Goal: Information Seeking & Learning: Learn about a topic

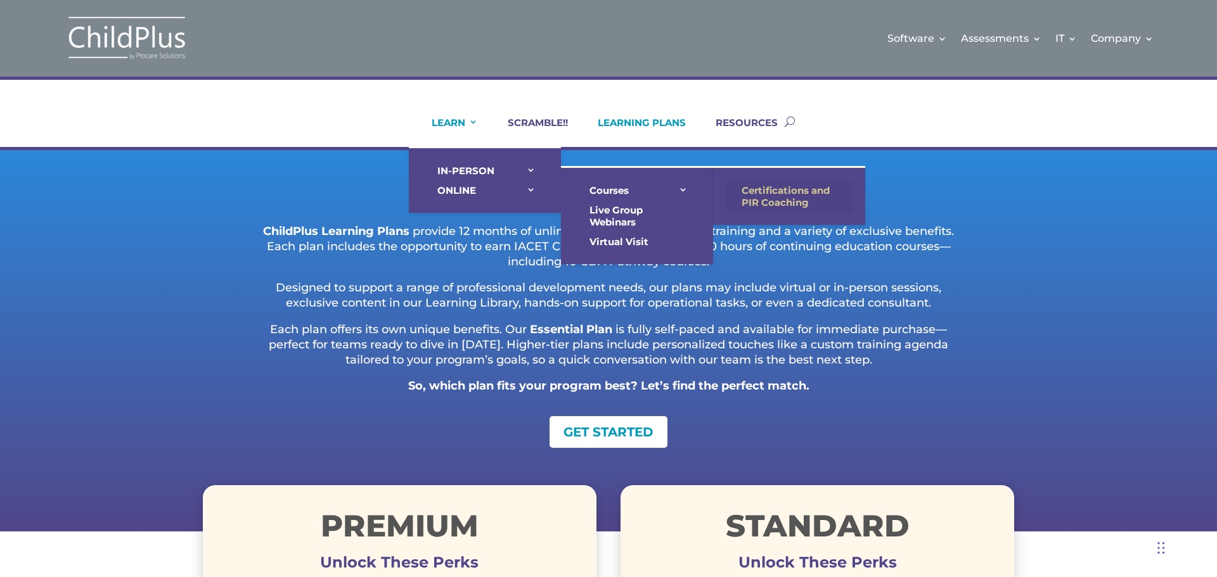
click at [761, 193] on link "Certifications and PIR Coaching" at bounding box center [789, 197] width 127 height 32
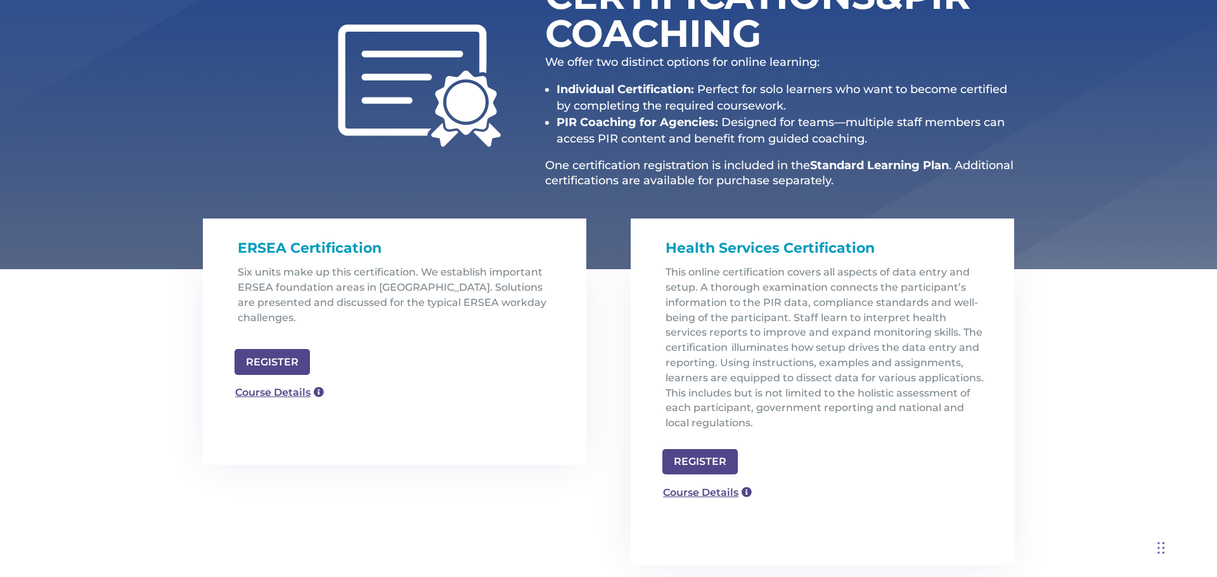
scroll to position [214, 0]
click at [276, 382] on link "Course Details" at bounding box center [273, 392] width 91 height 20
click at [274, 382] on link "Course Details" at bounding box center [273, 392] width 91 height 20
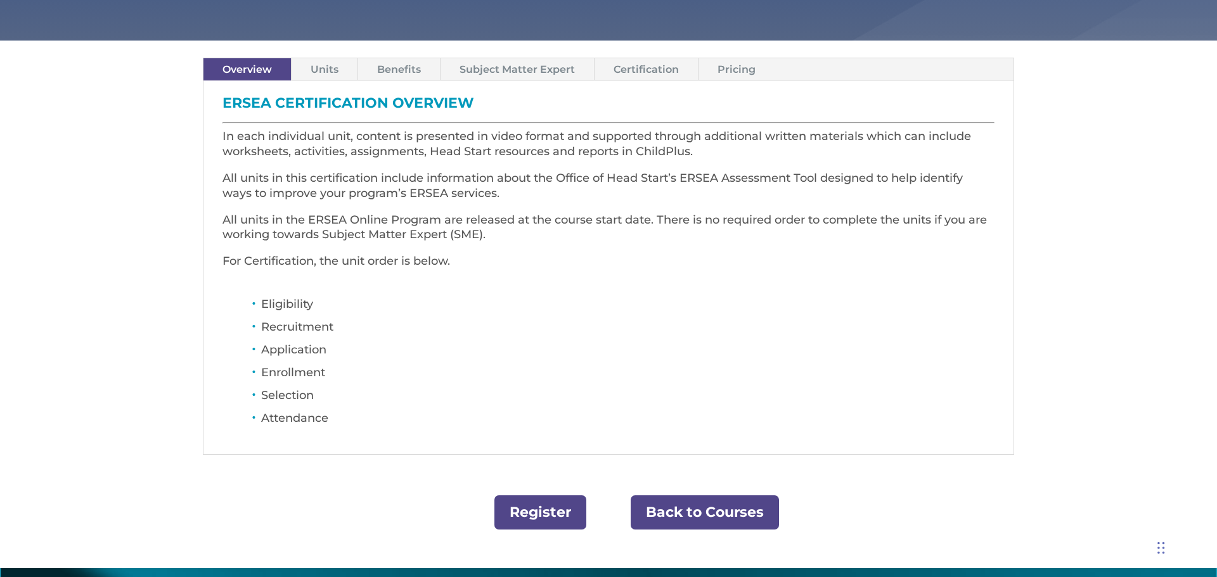
scroll to position [355, 0]
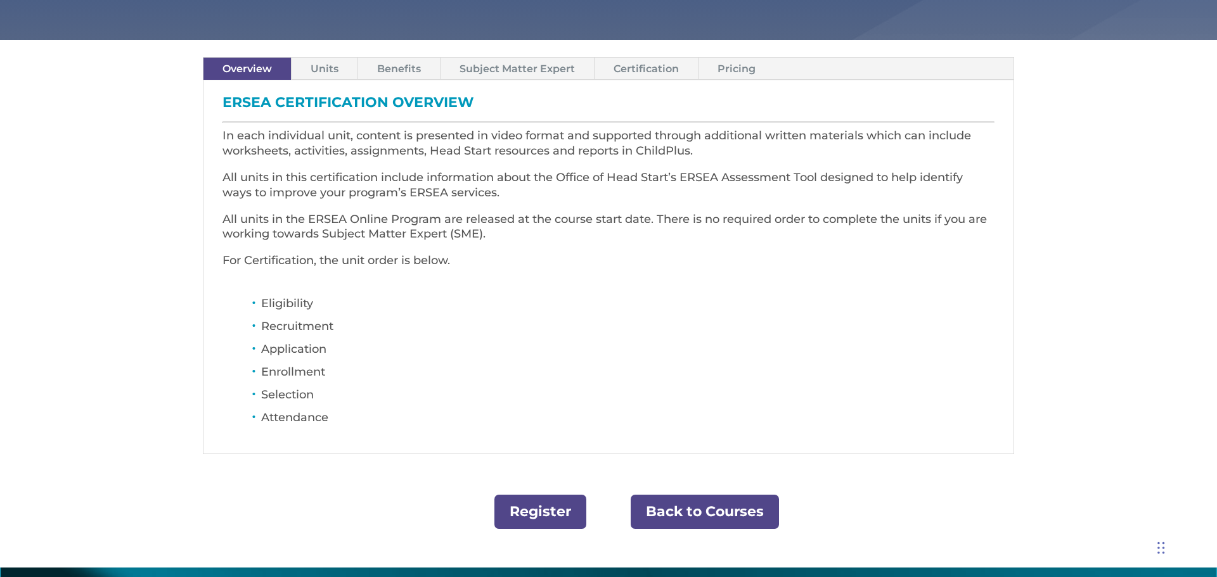
click at [660, 71] on link "Certification" at bounding box center [645, 69] width 103 height 22
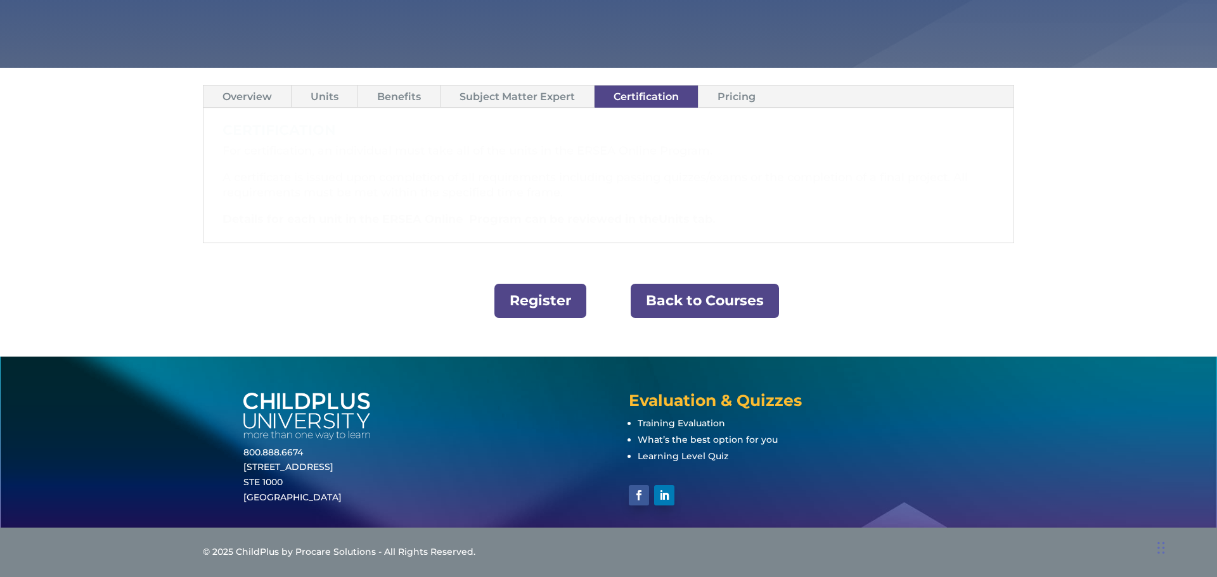
scroll to position [327, 0]
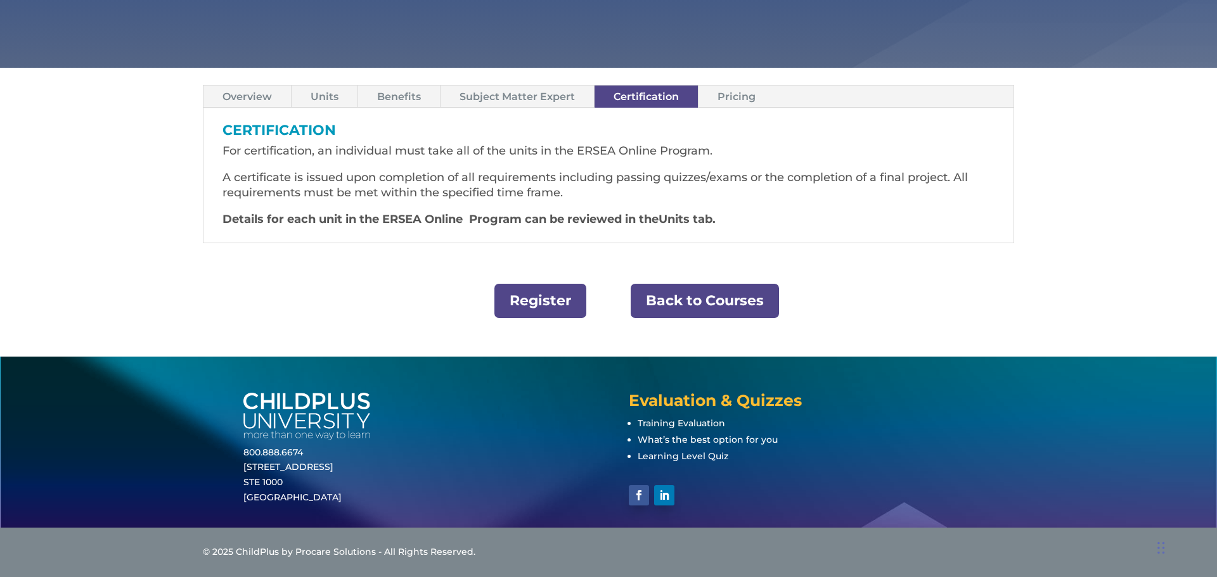
click at [465, 90] on link "Subject Matter Expert" at bounding box center [516, 97] width 153 height 22
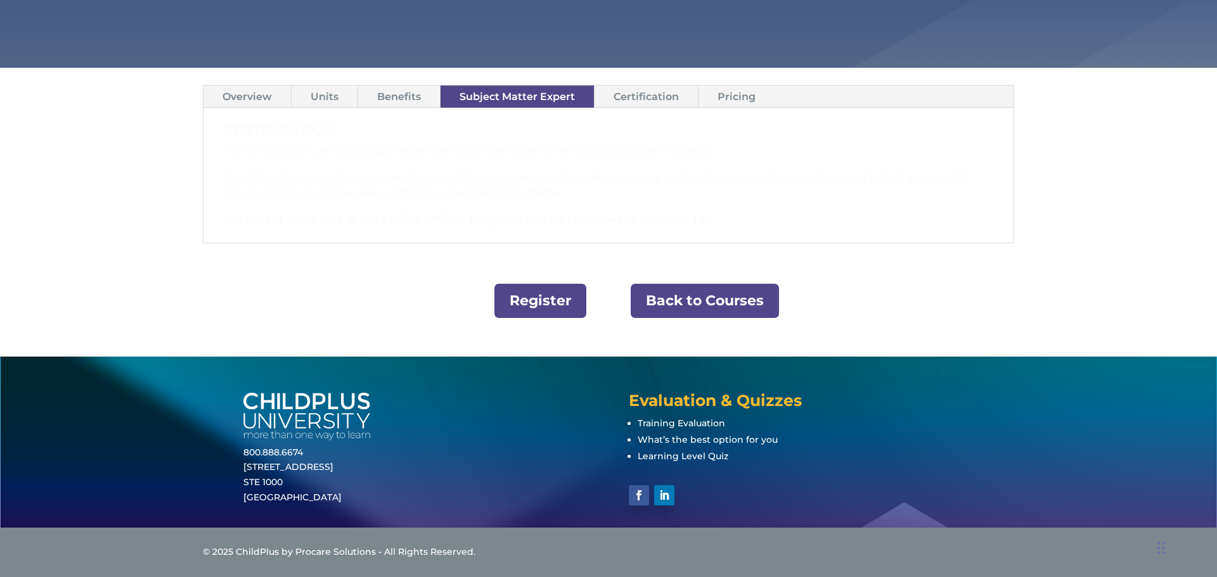
scroll to position [274, 0]
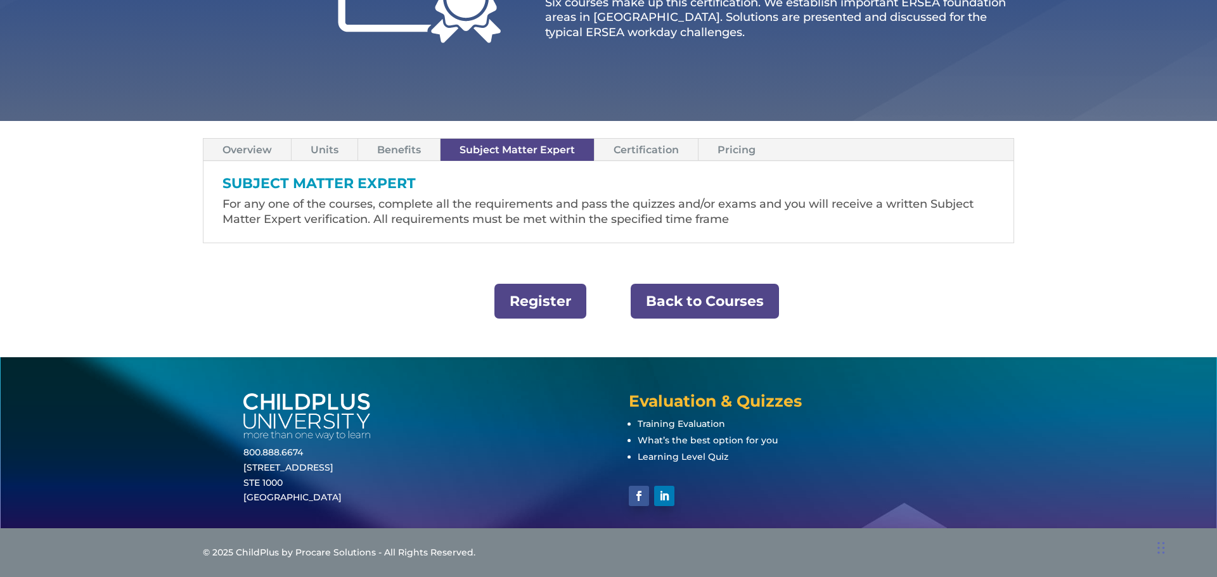
click at [385, 143] on link "Benefits" at bounding box center [399, 150] width 82 height 22
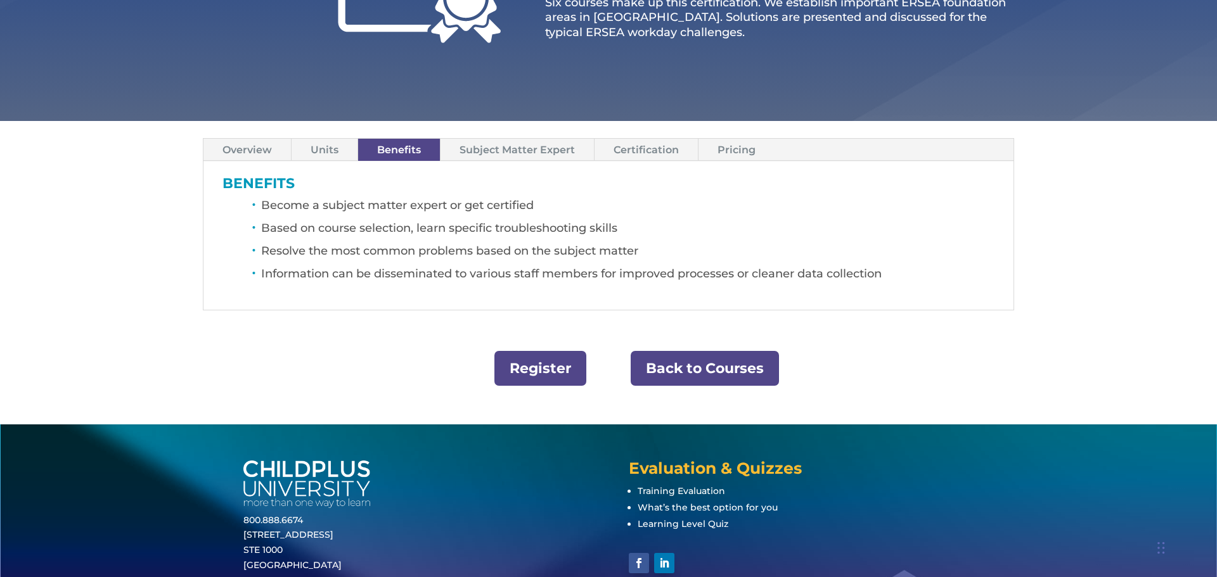
click at [744, 153] on link "Pricing" at bounding box center [736, 150] width 76 height 22
